Goal: Check status: Check status

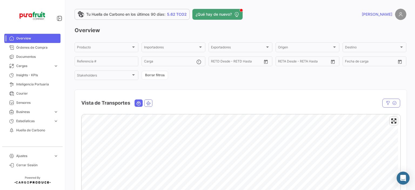
click at [43, 66] on span "Cargas" at bounding box center [33, 65] width 35 height 5
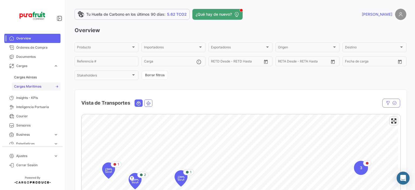
click at [36, 83] on link "Cargas Marítimas" at bounding box center [36, 86] width 49 height 8
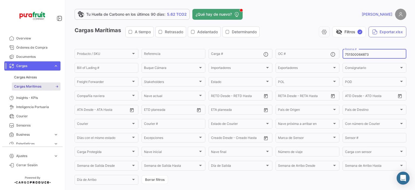
click at [359, 51] on div "751500064873 Reserva #" at bounding box center [374, 53] width 59 height 11
click at [360, 53] on input "751500064873" at bounding box center [374, 55] width 59 height 4
paste input "6427099790"
type input "6427099790"
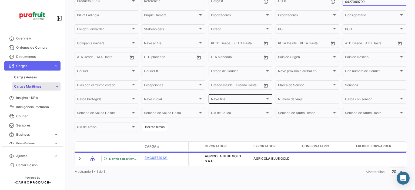
scroll to position [58, 0]
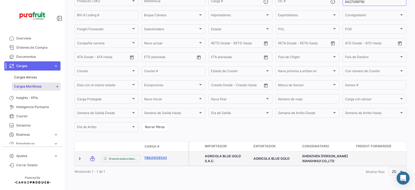
click at [156, 155] on link "FBIU5658543" at bounding box center [158, 157] width 28 height 5
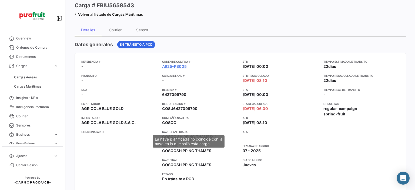
scroll to position [54, 0]
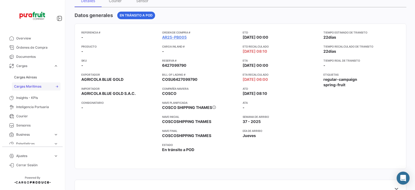
click at [36, 87] on span "Cargas Marítimas" at bounding box center [27, 86] width 27 height 5
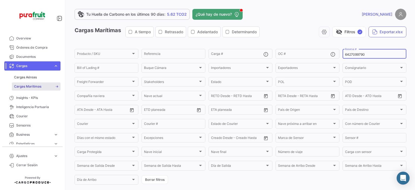
click at [358, 57] on div "6427099790 Reserva #" at bounding box center [374, 53] width 59 height 11
click at [357, 55] on input "6427099790" at bounding box center [374, 55] width 59 height 4
paste input "61386"
type input "6427613860"
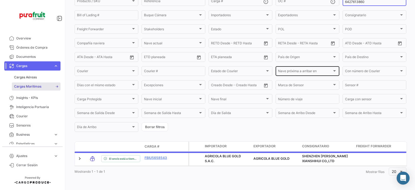
scroll to position [58, 0]
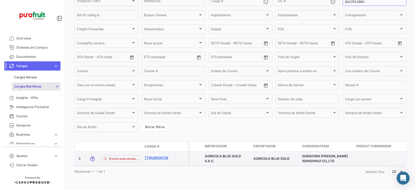
click at [154, 155] on link "TTNU8656138" at bounding box center [158, 157] width 28 height 5
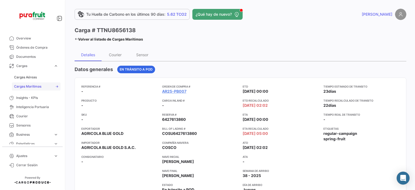
click at [43, 83] on link "Cargas Marítimas" at bounding box center [36, 86] width 49 height 8
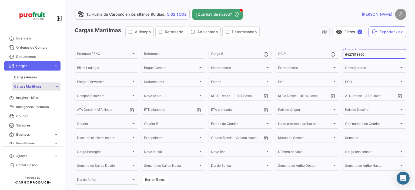
click at [364, 55] on input "6427613860" at bounding box center [374, 55] width 59 height 4
paste input "812938"
type input "6428129380"
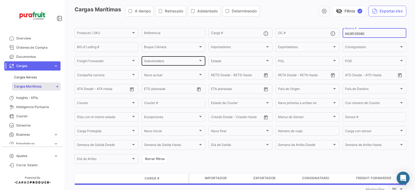
scroll to position [39, 0]
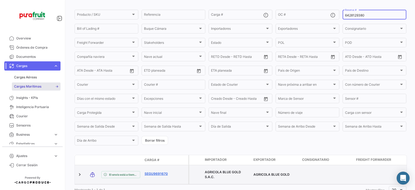
click at [154, 174] on link "SEGU9691670" at bounding box center [158, 173] width 28 height 5
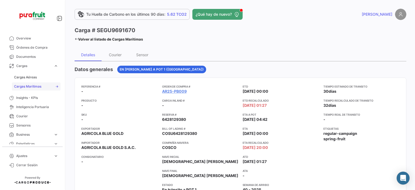
click at [49, 85] on link "Cargas Marítimas" at bounding box center [36, 86] width 49 height 8
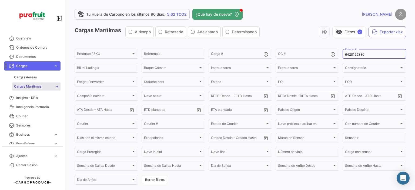
click at [369, 54] on input "6428129380" at bounding box center [374, 55] width 59 height 4
paste input "36581"
type input "6428365810"
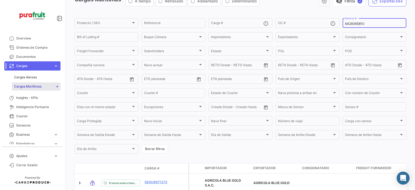
scroll to position [54, 0]
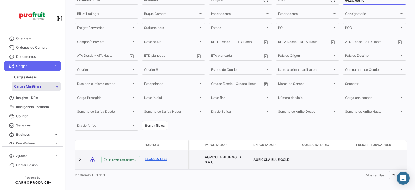
click at [163, 157] on link "SEGU9971372" at bounding box center [158, 158] width 28 height 5
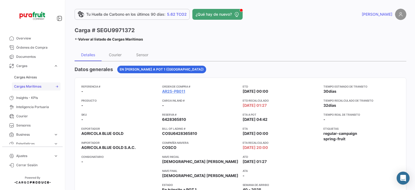
click at [32, 89] on link "Cargas Marítimas" at bounding box center [36, 86] width 49 height 8
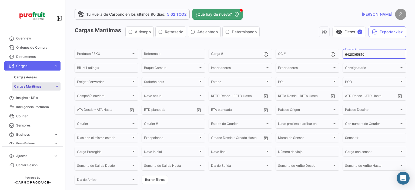
click at [348, 54] on input "6428365810" at bounding box center [374, 55] width 59 height 4
paste input "87773"
click at [44, 88] on link "Cargas Marítimas" at bounding box center [36, 86] width 49 height 8
click at [350, 55] on input "6428877730" at bounding box center [374, 55] width 59 height 4
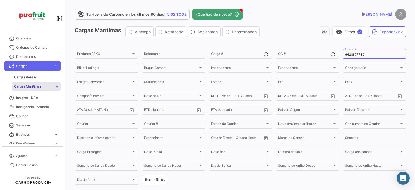
click at [350, 55] on input "6428877730" at bounding box center [374, 55] width 59 height 4
paste input "751500063567"
type input "751500063567"
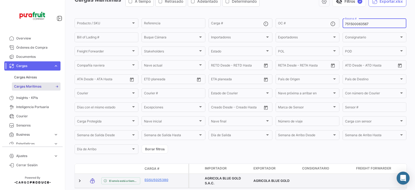
scroll to position [54, 0]
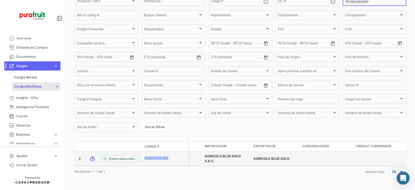
click at [156, 156] on link "EGSU5025380" at bounding box center [158, 157] width 28 height 5
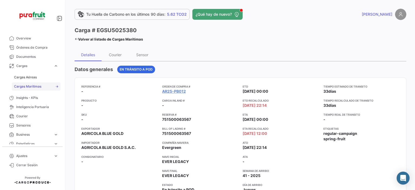
click at [38, 82] on link "Cargas Marítimas" at bounding box center [36, 86] width 49 height 8
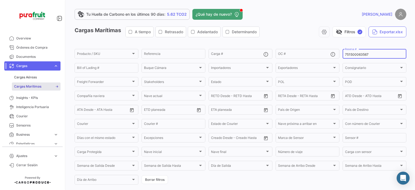
click at [348, 53] on input "751500063567" at bounding box center [374, 55] width 59 height 4
paste input "4873"
type input "751500064873"
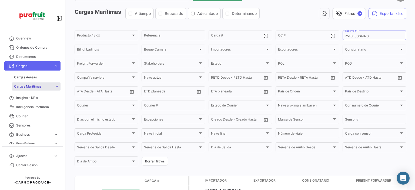
scroll to position [54, 0]
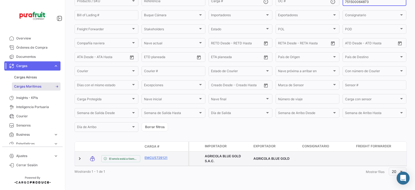
click at [152, 154] on datatable-body-cell "EMCU5729121" at bounding box center [158, 159] width 32 height 14
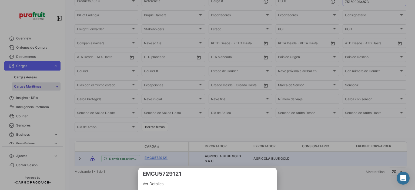
click at [152, 156] on div at bounding box center [207, 95] width 415 height 190
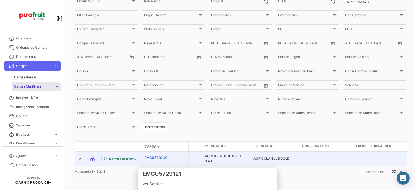
click at [152, 157] on link "EMCU5729121" at bounding box center [158, 157] width 28 height 5
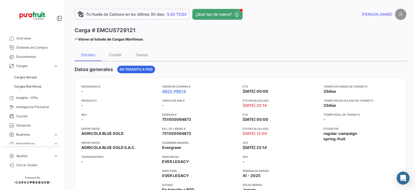
scroll to position [27, 0]
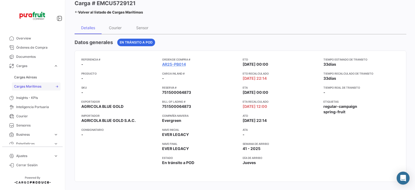
click at [29, 84] on span "Cargas Marítimas" at bounding box center [27, 86] width 27 height 5
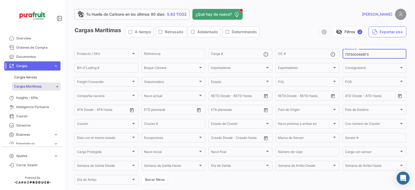
click at [364, 55] on input "751500064873" at bounding box center [374, 55] width 59 height 4
paste input "EBKG14100686"
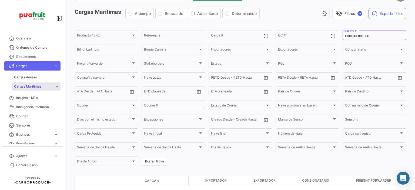
scroll to position [53, 0]
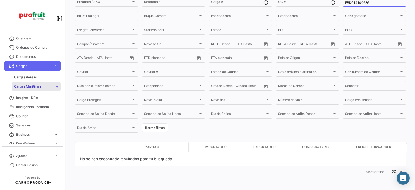
click at [35, 83] on link "Cargas Marítimas" at bounding box center [36, 86] width 49 height 8
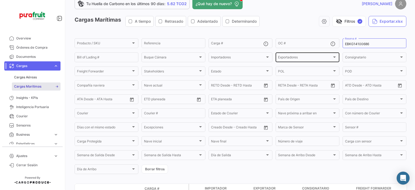
scroll to position [0, 0]
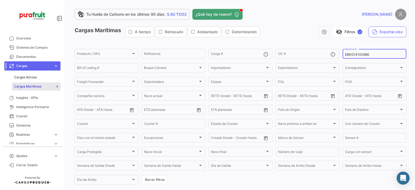
click at [352, 55] on input "EBKG14100686" at bounding box center [374, 55] width 59 height 4
paste input "2763492460"
type input "2763492460"
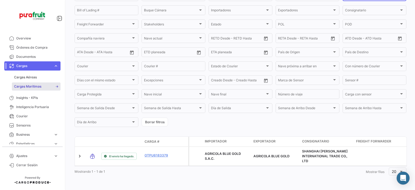
scroll to position [62, 0]
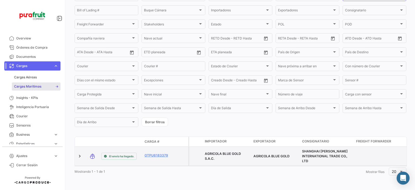
click at [153, 154] on div "OTPU6183379" at bounding box center [158, 156] width 28 height 6
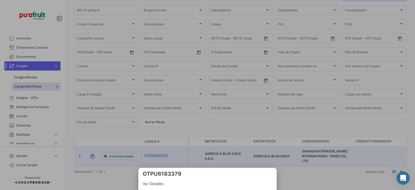
click at [152, 153] on div at bounding box center [207, 95] width 415 height 190
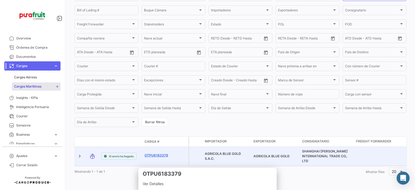
click at [150, 153] on link "OTPU6183379" at bounding box center [158, 155] width 28 height 5
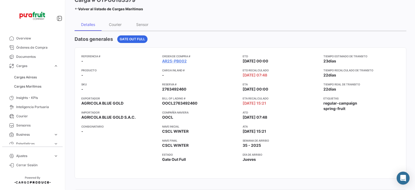
scroll to position [54, 0]
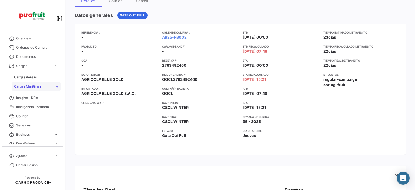
click at [30, 86] on span "Cargas Marítimas" at bounding box center [27, 86] width 27 height 5
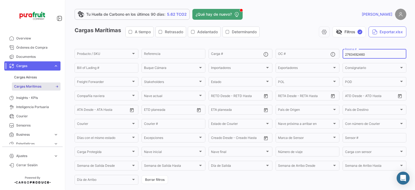
click at [351, 52] on div "2763492460 Reserva #" at bounding box center [374, 53] width 59 height 11
click at [351, 53] on input "2763492460" at bounding box center [374, 55] width 59 height 4
click at [351, 56] on input "2763492460" at bounding box center [374, 55] width 59 height 4
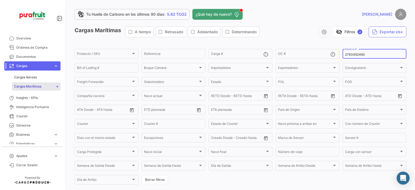
paste input "77965"
type input "2763779650"
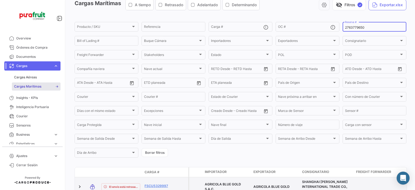
scroll to position [62, 0]
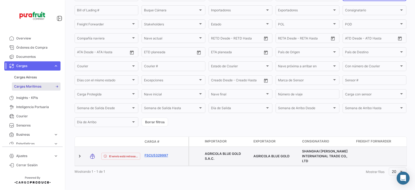
click at [159, 153] on link "FSCU5329997" at bounding box center [158, 155] width 28 height 5
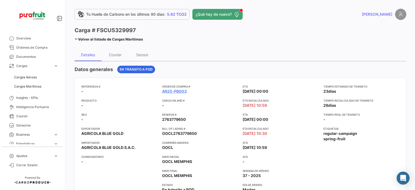
scroll to position [27, 0]
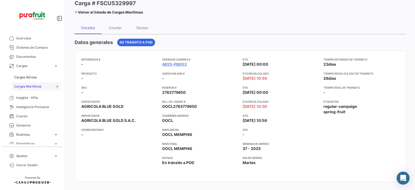
click at [35, 88] on span "Cargas Marítimas" at bounding box center [27, 86] width 27 height 5
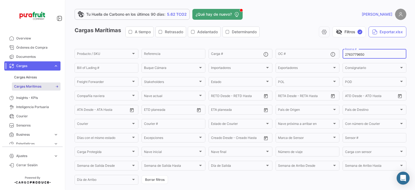
click at [366, 54] on input "2763779650" at bounding box center [374, 55] width 59 height 4
paste input "82432"
type input "2763824320"
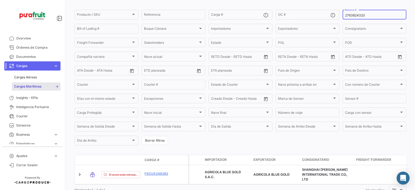
scroll to position [62, 0]
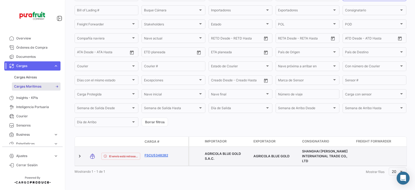
click at [151, 153] on link "FSCU5348282" at bounding box center [158, 155] width 28 height 5
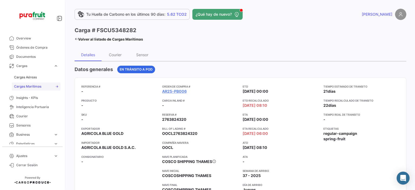
click at [35, 83] on link "Cargas Marítimas" at bounding box center [36, 86] width 49 height 8
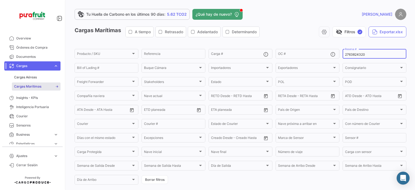
click at [345, 56] on input "2763824320" at bounding box center [374, 55] width 59 height 4
paste input "MBM250034001"
type input "MBM250034001"
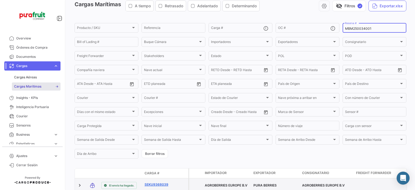
scroll to position [54, 0]
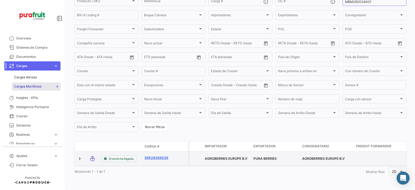
click at [165, 156] on link "SEKU9368039" at bounding box center [158, 157] width 28 height 5
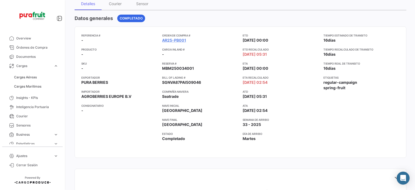
scroll to position [54, 0]
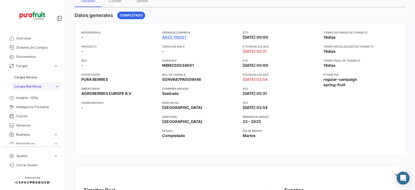
click at [39, 87] on span "Cargas Marítimas" at bounding box center [27, 86] width 27 height 5
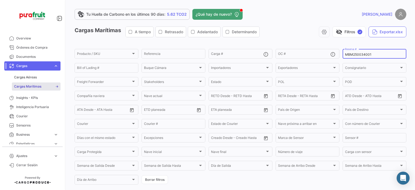
click at [347, 52] on div "MBM250034001 Reserva #" at bounding box center [374, 53] width 59 height 11
click at [348, 53] on input "MBM250034001" at bounding box center [374, 55] width 59 height 4
paste input "2"
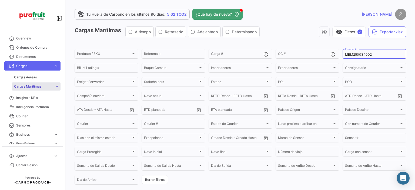
type input "MBM250034002"
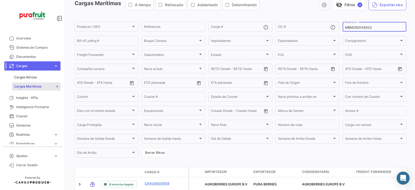
scroll to position [58, 0]
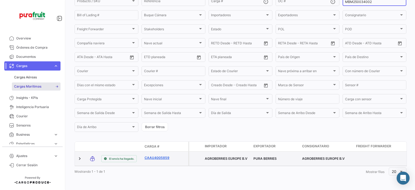
click at [162, 155] on link "CAAU4005859" at bounding box center [158, 157] width 28 height 5
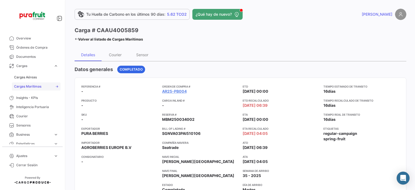
click at [38, 88] on span "Cargas Marítimas" at bounding box center [27, 86] width 27 height 5
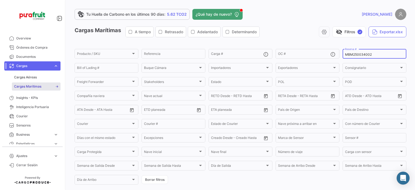
drag, startPoint x: 356, startPoint y: 52, endPoint x: 356, endPoint y: 55, distance: 3.5
click at [356, 53] on div "MBM250034002 Reserva #" at bounding box center [374, 53] width 59 height 11
click at [356, 55] on input "MBM250034002" at bounding box center [374, 55] width 59 height 4
paste input "3"
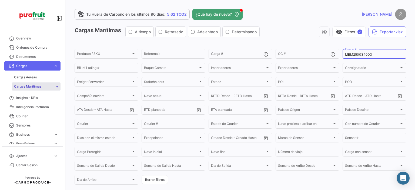
click at [27, 82] on link "Cargas Marítimas" at bounding box center [36, 86] width 49 height 8
click at [348, 57] on div "MBM250034003 Reserva #" at bounding box center [374, 53] width 59 height 11
click at [348, 56] on input "MBM250034003" at bounding box center [374, 55] width 59 height 4
paste input "ZIMULMA00012804"
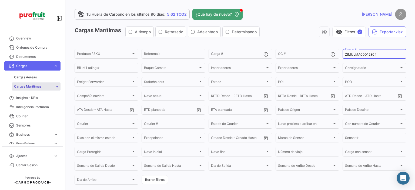
type input "ZIMULMA00012804"
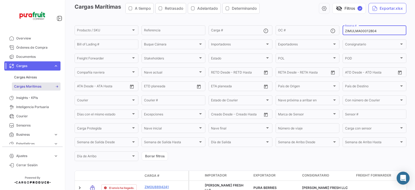
scroll to position [54, 0]
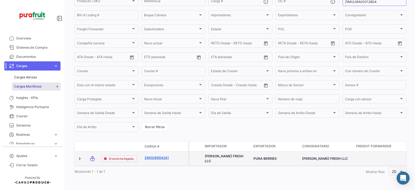
click at [153, 158] on link "ZMOU8894241" at bounding box center [158, 157] width 28 height 5
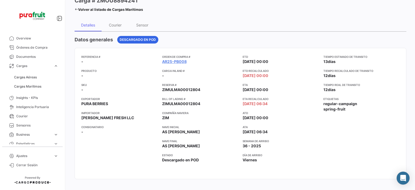
scroll to position [27, 0]
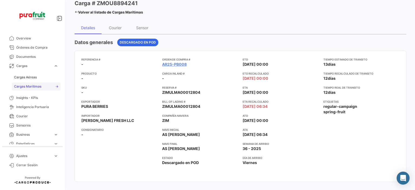
click at [54, 88] on link "Cargas Marítimas" at bounding box center [36, 86] width 49 height 8
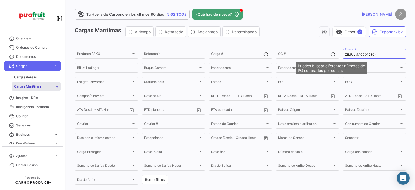
click at [348, 55] on input "ZIMULMA00012804" at bounding box center [374, 55] width 59 height 4
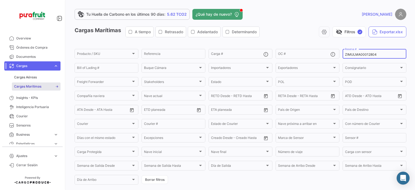
click at [348, 55] on input "ZIMULMA00012804" at bounding box center [374, 55] width 59 height 4
paste input "89"
type input "ZIMULMA00012889"
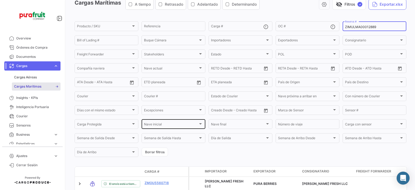
scroll to position [55, 0]
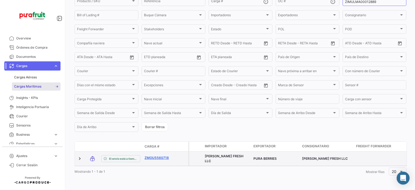
click at [157, 155] on link "ZMOU5560718" at bounding box center [158, 157] width 28 height 5
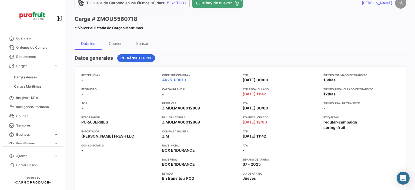
scroll to position [27, 0]
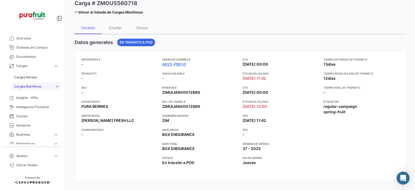
click at [36, 83] on link "Cargas Marítimas" at bounding box center [36, 86] width 49 height 8
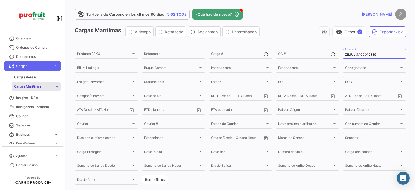
click at [367, 53] on input "ZIMULMA00012889" at bounding box center [374, 55] width 59 height 4
paste input "302"
type input "ZIMULMA00013029"
click at [345, 53] on input "ZIMULMA00013029" at bounding box center [374, 55] width 59 height 4
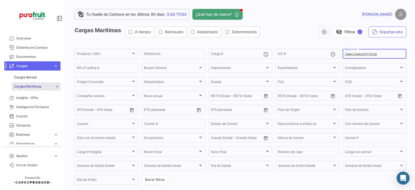
click at [345, 53] on input "ZIMULMA00013029" at bounding box center [374, 55] width 59 height 4
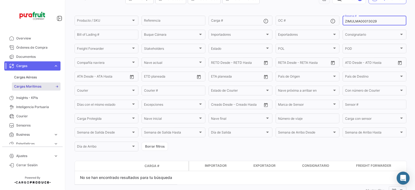
scroll to position [26, 0]
